Goal: Task Accomplishment & Management: Manage account settings

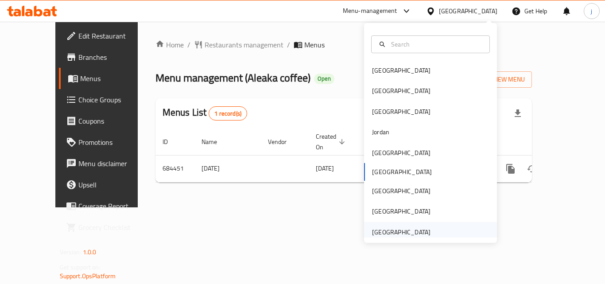
click at [405, 227] on div "[GEOGRAPHIC_DATA]" at bounding box center [401, 232] width 58 height 10
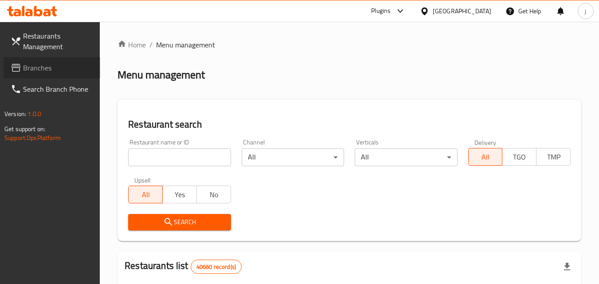
click at [58, 65] on span "Branches" at bounding box center [58, 67] width 70 height 11
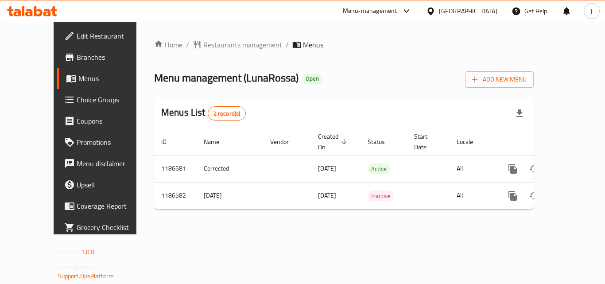
click at [218, 53] on div "Home / Restaurants management / Menus Menu management ( LunaRossa ) Open Add Ne…" at bounding box center [344, 127] width 380 height 177
click at [218, 48] on span "Restaurants management" at bounding box center [242, 44] width 79 height 11
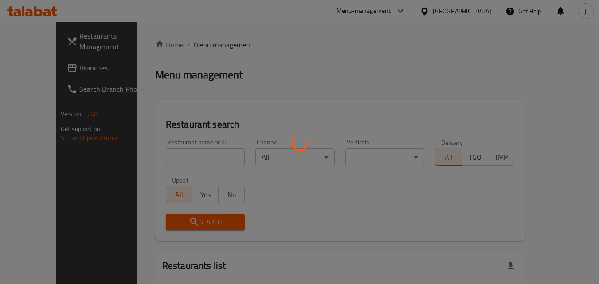
click at [63, 71] on div at bounding box center [299, 142] width 599 height 284
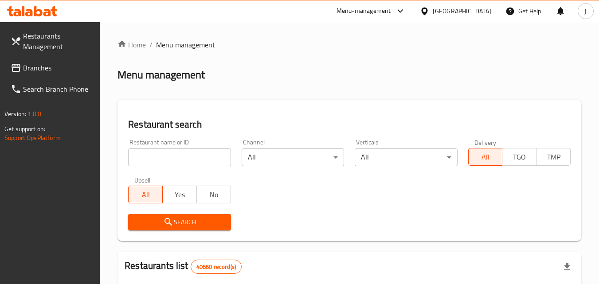
click at [63, 71] on span "Branches" at bounding box center [58, 67] width 70 height 11
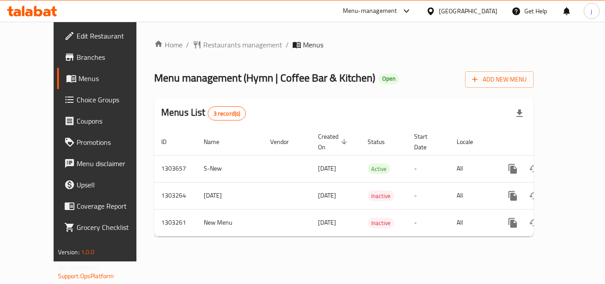
click at [77, 31] on span "Edit Restaurant" at bounding box center [112, 36] width 71 height 11
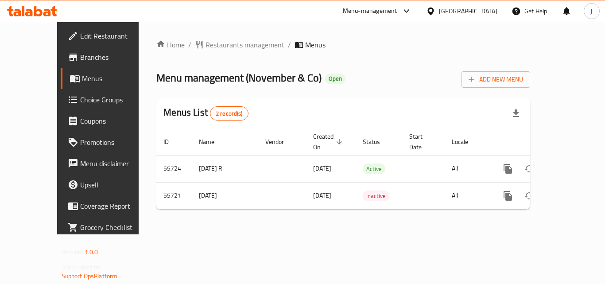
click at [479, 12] on div "Kuwait" at bounding box center [468, 11] width 58 height 10
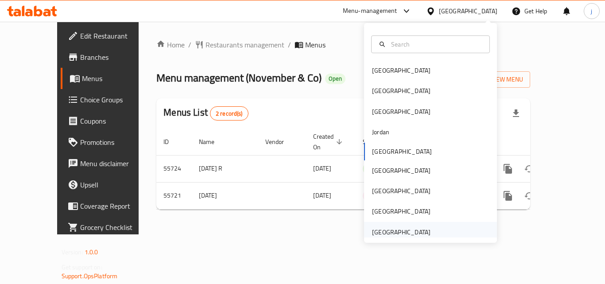
click at [390, 229] on div "[GEOGRAPHIC_DATA]" at bounding box center [401, 232] width 58 height 10
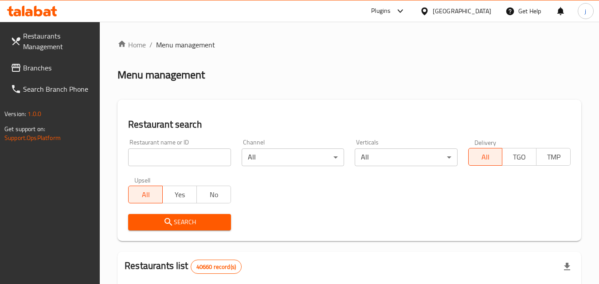
click at [49, 66] on span "Branches" at bounding box center [58, 67] width 70 height 11
